Goal: Transaction & Acquisition: Purchase product/service

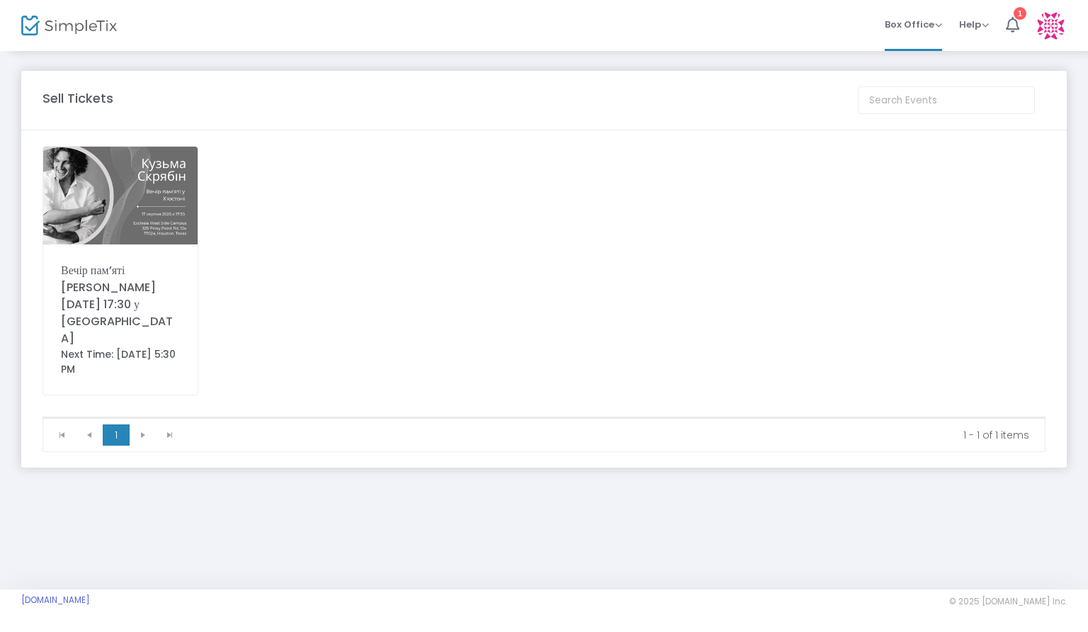
click at [426, 281] on div "Вечір памʼяті [PERSON_NAME] [DATE] 17:30 у Хʼюстоні Next Time: [DATE] 5:30 PM" at bounding box center [543, 281] width 1017 height 270
click at [131, 292] on div "Вечір памʼяті [PERSON_NAME] [DATE] 17:30 у [GEOGRAPHIC_DATA]" at bounding box center [120, 304] width 119 height 85
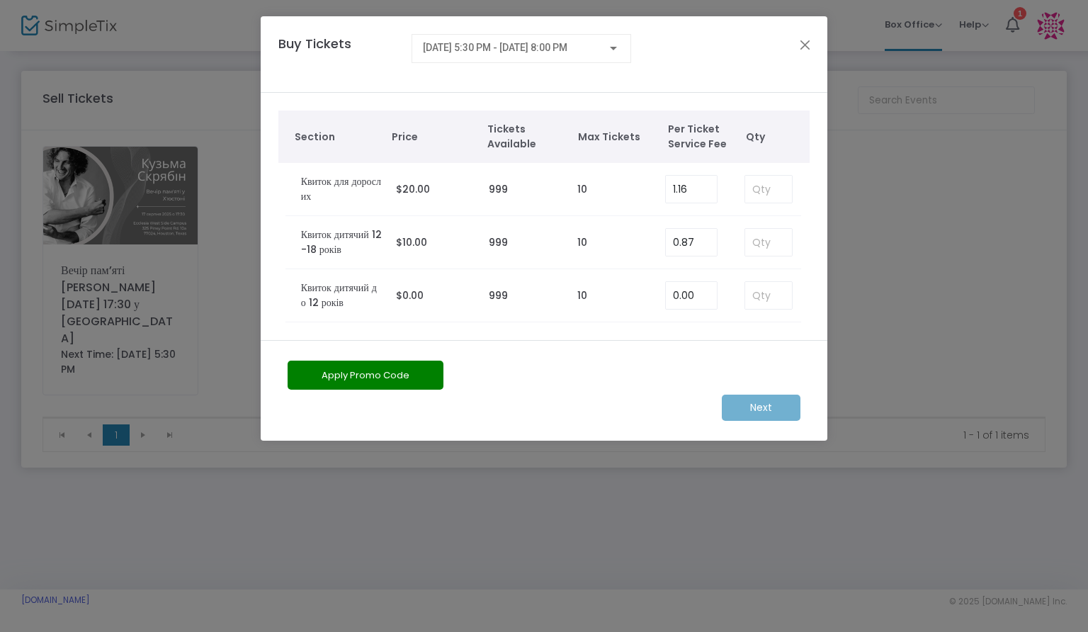
click at [811, 217] on div "Section Price Tickets Available Max Tickets Per Ticket Service Fee Qty Квиток д…" at bounding box center [544, 216] width 566 height 247
click at [809, 244] on div "Section Price Tickets Available Max Tickets Per Ticket Service Fee Qty Квиток д…" at bounding box center [544, 216] width 566 height 247
click at [809, 256] on div "Section Price Tickets Available Max Tickets Per Ticket Service Fee Qty Квиток д…" at bounding box center [544, 216] width 566 height 247
click at [809, 265] on div "Section Price Tickets Available Max Tickets Per Ticket Service Fee Qty Квиток д…" at bounding box center [544, 216] width 566 height 247
click at [803, 43] on button "Close" at bounding box center [805, 44] width 18 height 18
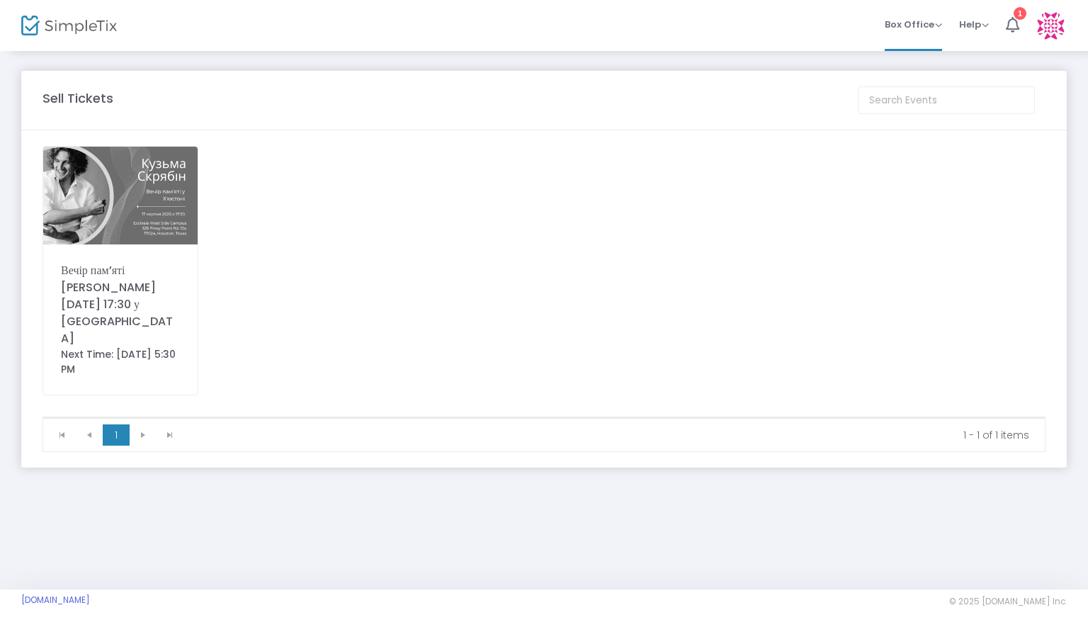
click at [394, 254] on div "Вечір памʼяті [PERSON_NAME] [DATE] 17:30 у Хʼюстоні Next Time: [DATE] 5:30 PM" at bounding box center [543, 281] width 1017 height 270
click at [392, 355] on div "Вечір памʼяті [PERSON_NAME] [DATE] 17:30 у Хʼюстоні Next Time: [DATE] 5:30 PM" at bounding box center [543, 281] width 1017 height 270
click at [319, 334] on div "Вечір памʼяті [PERSON_NAME] [DATE] 17:30 у Хʼюстоні Next Time: [DATE] 5:30 PM" at bounding box center [543, 281] width 1017 height 270
click at [408, 305] on div "Вечір памʼяті [PERSON_NAME] [DATE] 17:30 у Хʼюстоні Next Time: [DATE] 5:30 PM" at bounding box center [543, 281] width 1017 height 270
click at [126, 227] on img at bounding box center [120, 196] width 154 height 98
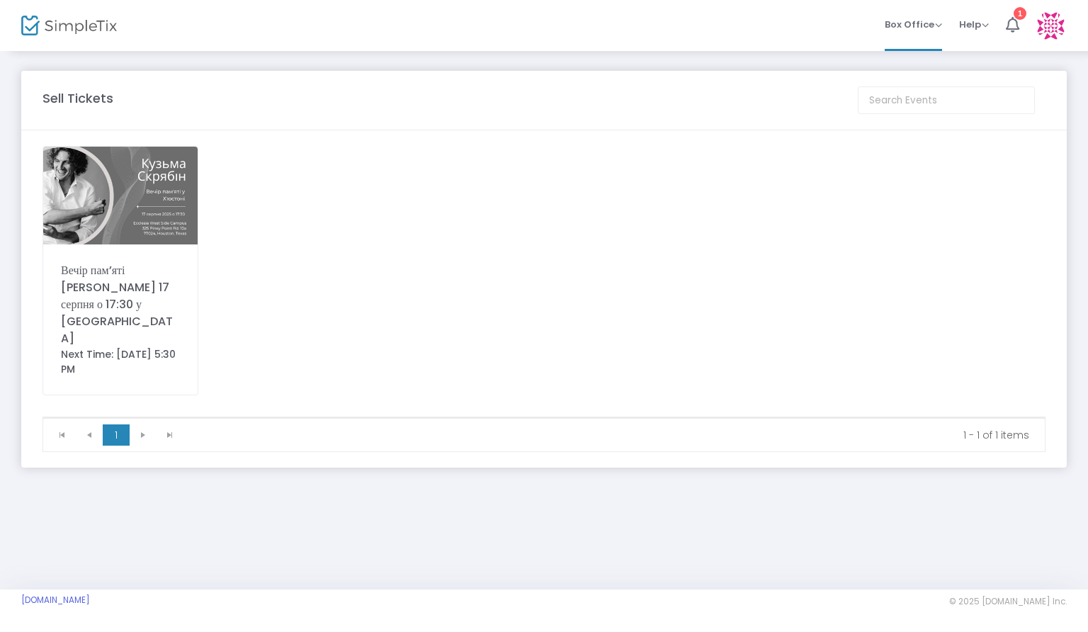
click at [700, 303] on div "Вечір памʼяті [PERSON_NAME] [DATE] 17:30 у Хʼюстоні Next Time: [DATE] 5:30 PM" at bounding box center [543, 281] width 1017 height 270
click at [156, 272] on div "Вечір памʼяті [PERSON_NAME] [DATE] 17:30 у [GEOGRAPHIC_DATA]" at bounding box center [120, 304] width 119 height 85
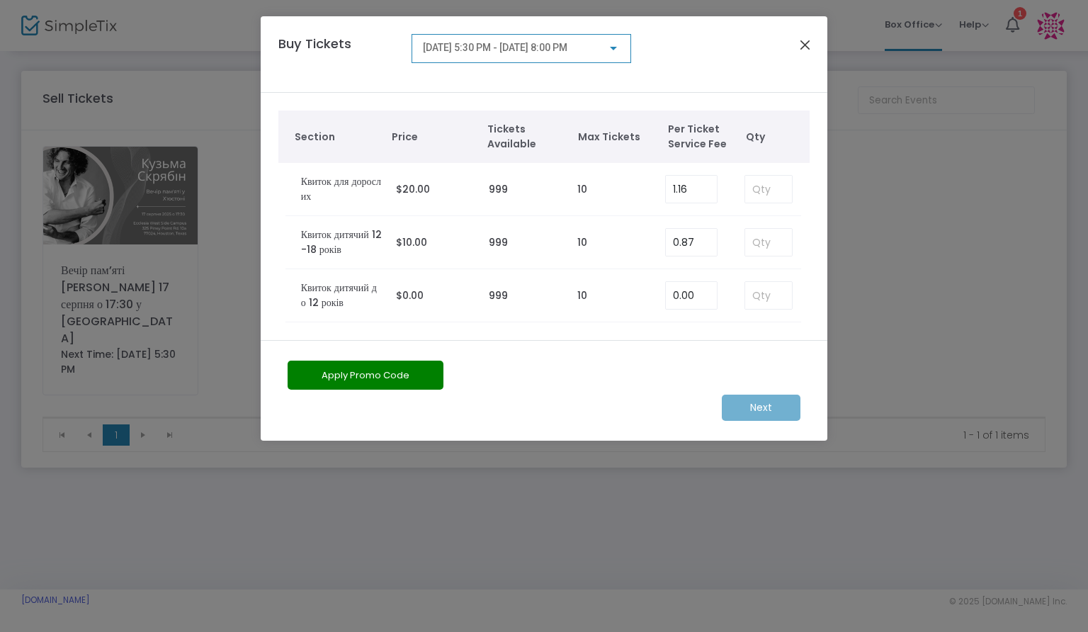
click at [804, 46] on button "Close" at bounding box center [805, 44] width 18 height 18
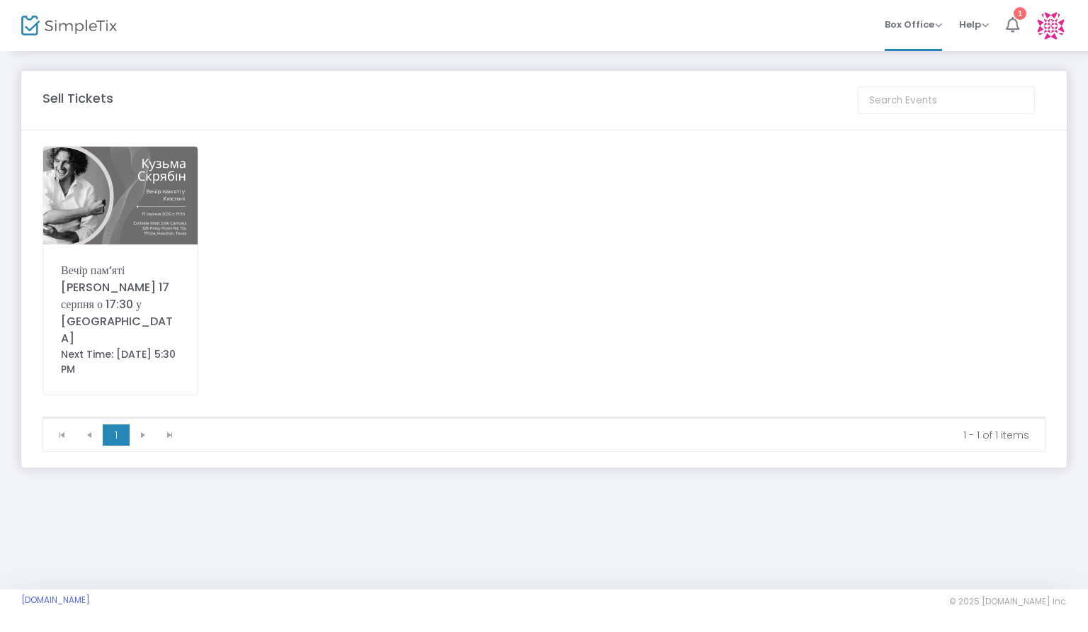
click at [1015, 16] on div "1" at bounding box center [1019, 13] width 13 height 13
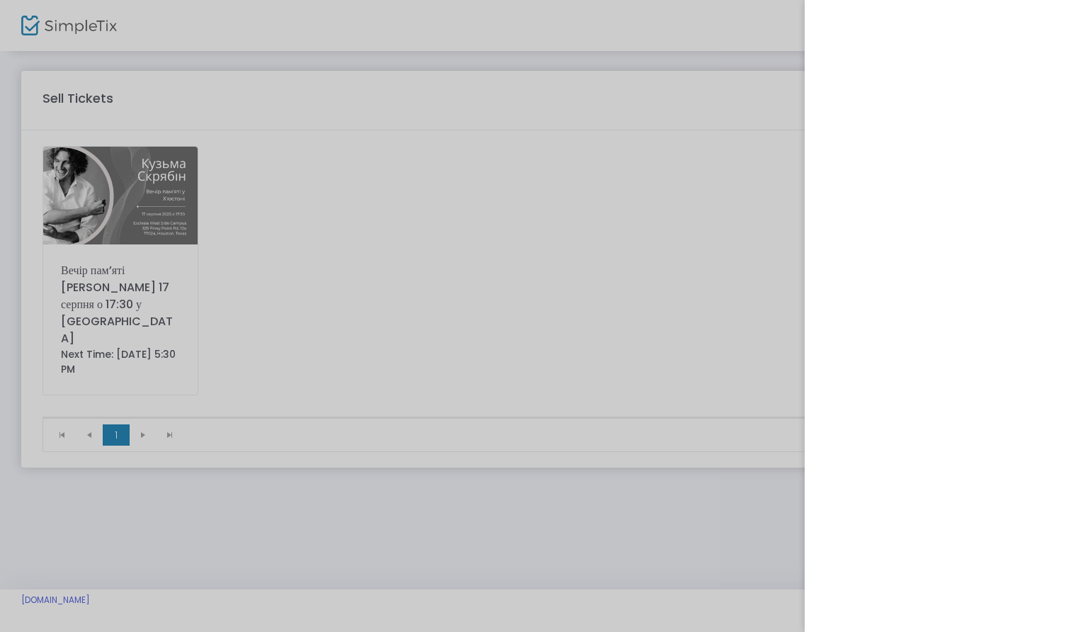
click at [654, 249] on div at bounding box center [544, 316] width 1088 height 632
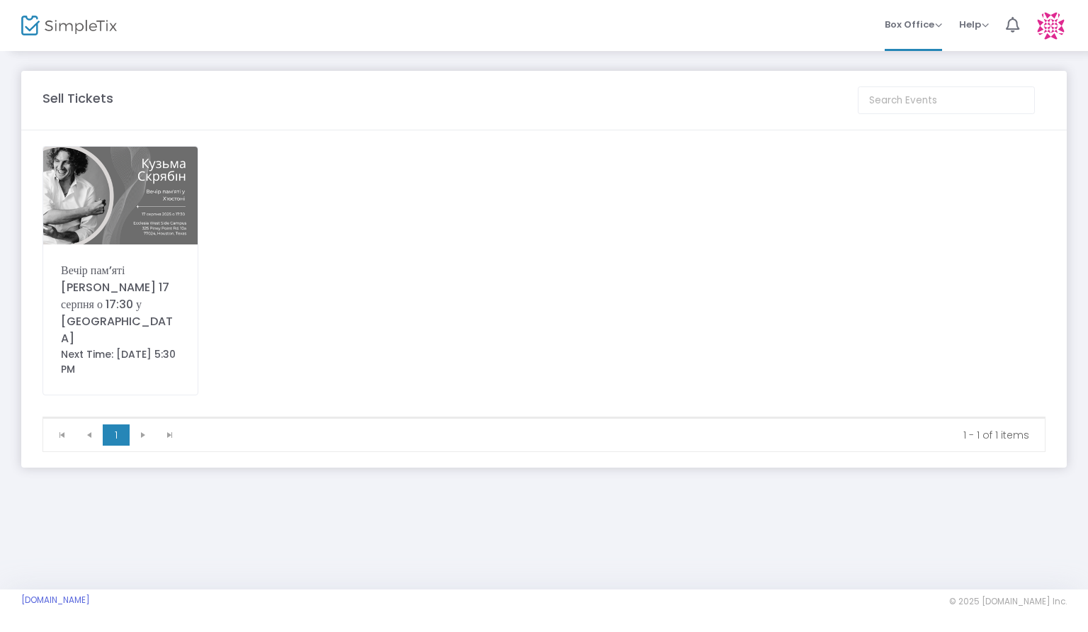
click at [91, 264] on div "Вечір памʼяті [PERSON_NAME] [DATE] 17:30 у [GEOGRAPHIC_DATA]" at bounding box center [120, 304] width 119 height 85
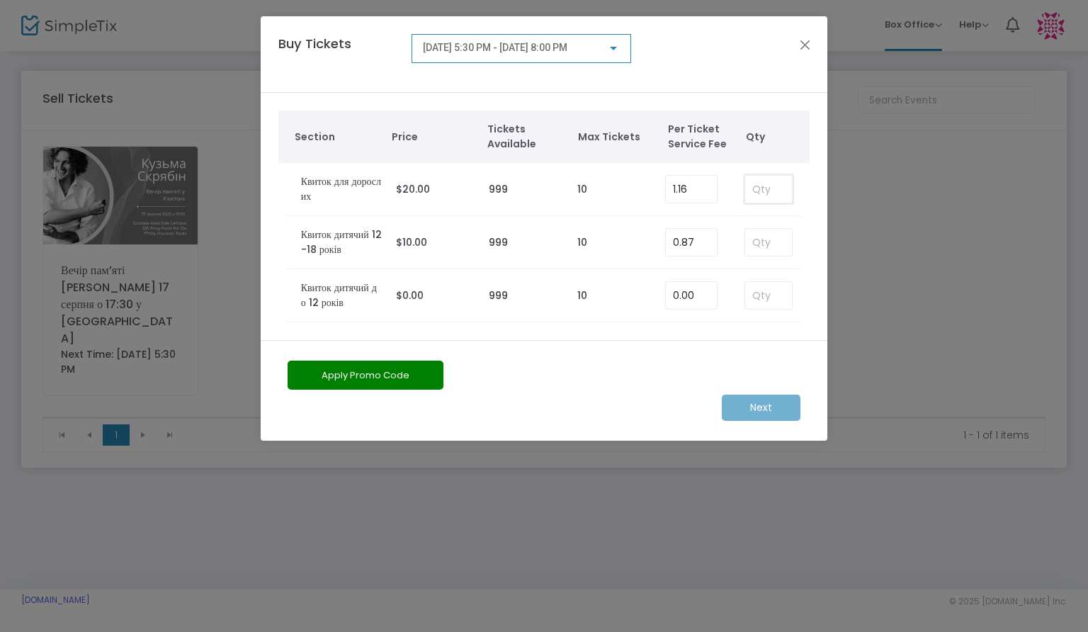
click at [783, 194] on input at bounding box center [768, 189] width 47 height 27
type input "1"
click at [782, 406] on m-button "Next" at bounding box center [761, 407] width 79 height 26
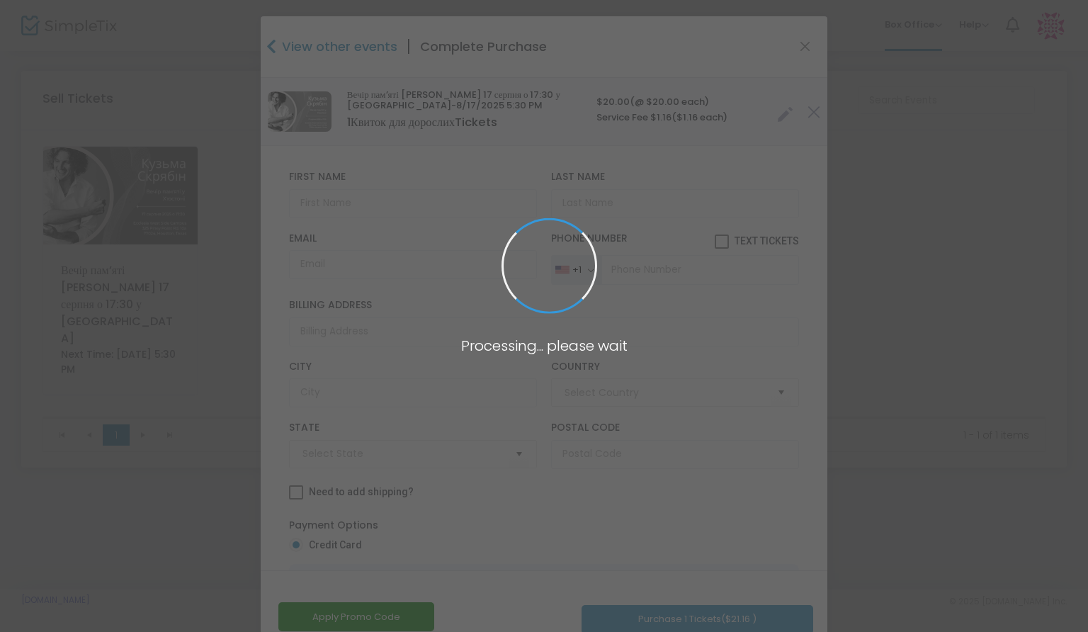
type input "United States"
type input "Texas"
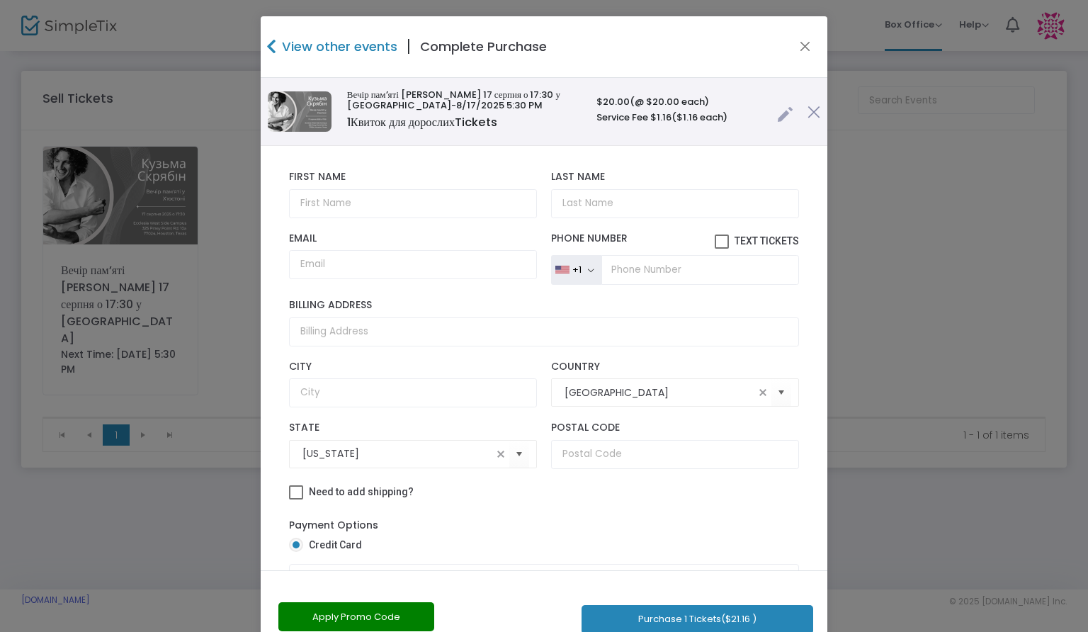
click at [484, 175] on label "First Name" at bounding box center [413, 177] width 248 height 13
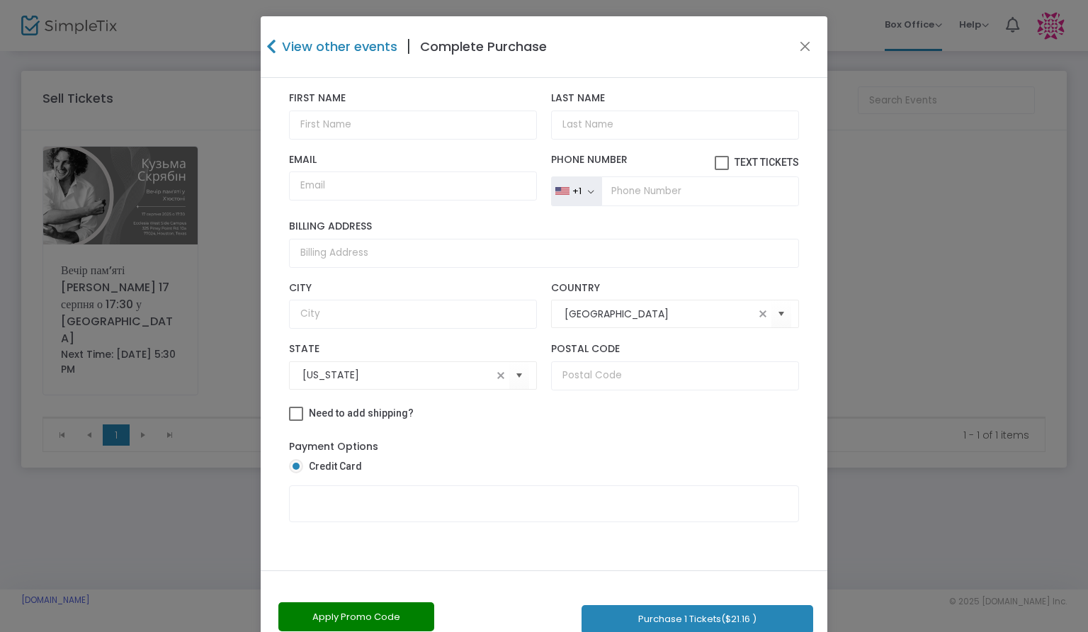
scroll to position [91, 0]
click at [724, 459] on label "Credit Card" at bounding box center [538, 466] width 498 height 15
click at [296, 473] on input "Credit Card" at bounding box center [295, 473] width 1 height 1
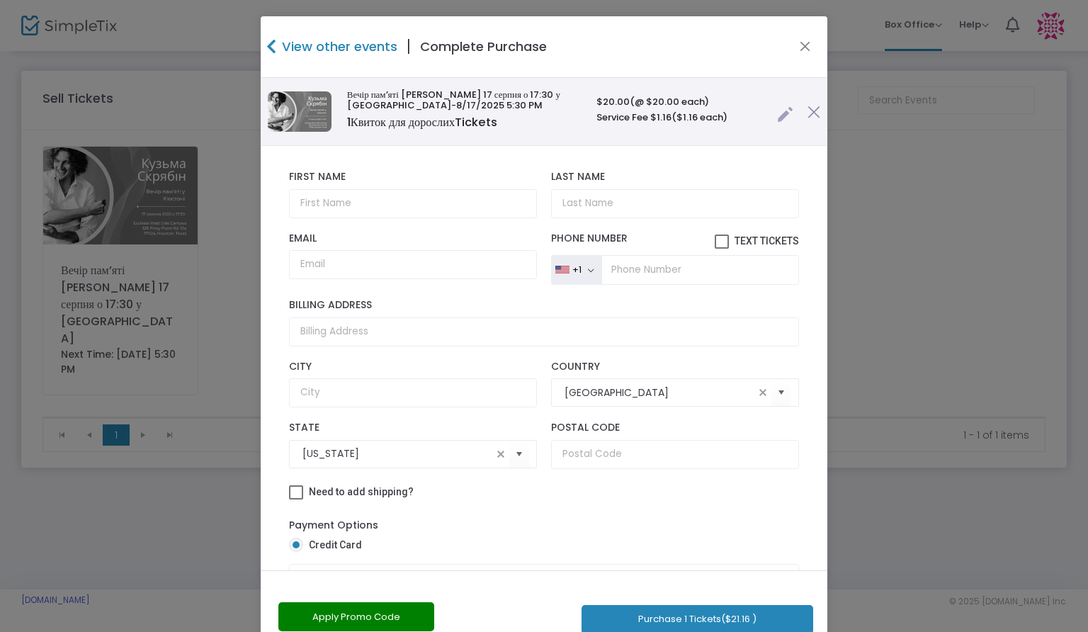
scroll to position [0, 0]
